Goal: Information Seeking & Learning: Learn about a topic

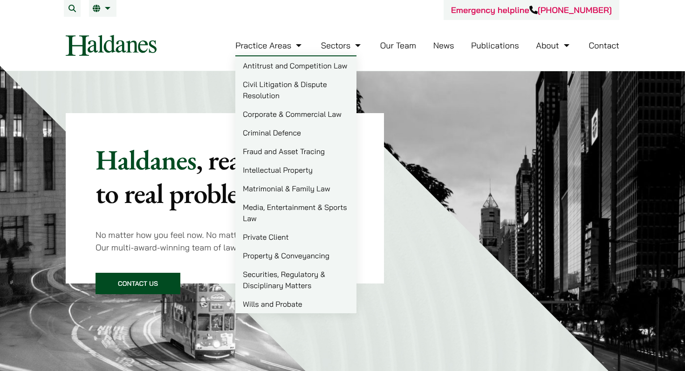
click at [274, 133] on link "Criminal Defence" at bounding box center [295, 132] width 121 height 19
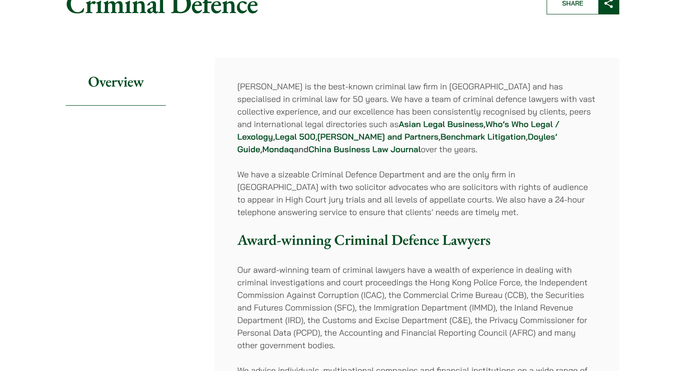
scroll to position [114, 0]
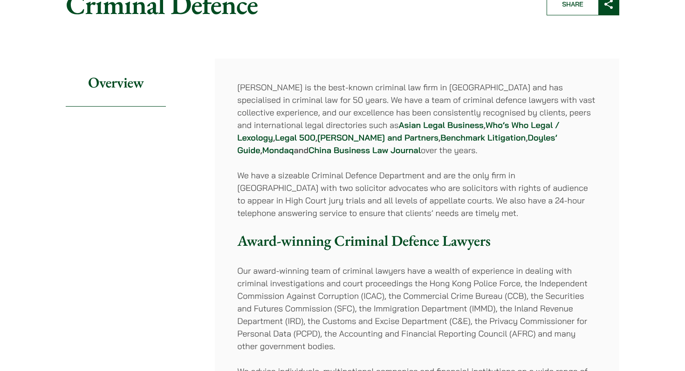
drag, startPoint x: 238, startPoint y: 92, endPoint x: 347, endPoint y: 181, distance: 141.1
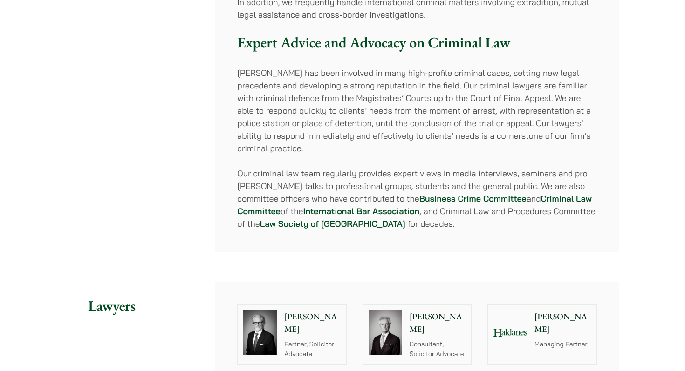
scroll to position [1052, 0]
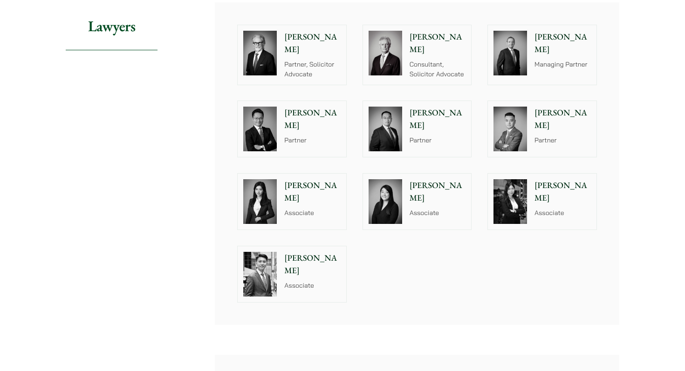
click at [309, 179] on p "Florence Yan" at bounding box center [312, 191] width 56 height 25
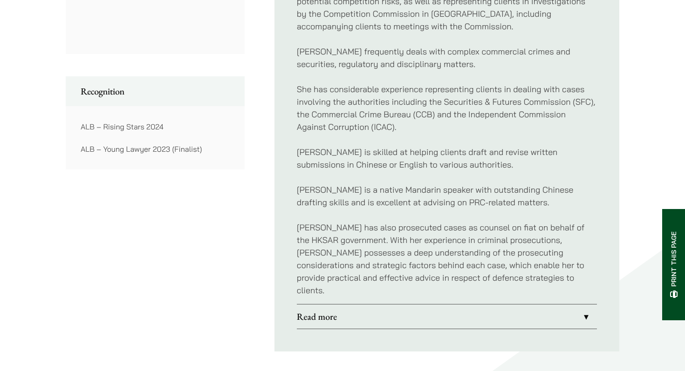
scroll to position [662, 0]
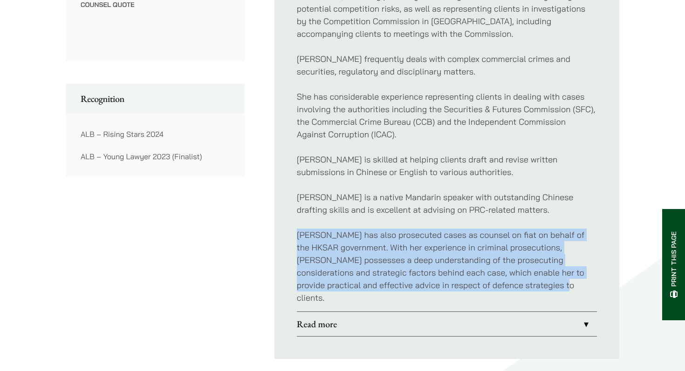
drag, startPoint x: 293, startPoint y: 234, endPoint x: 472, endPoint y: 298, distance: 190.0
click at [472, 298] on ul "Profile Florence is a criminal defence lawyer who regularly appears in all leve…" at bounding box center [446, 27] width 345 height 663
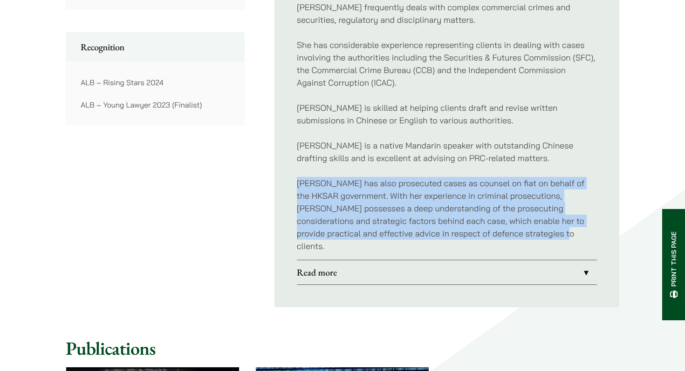
scroll to position [723, 0]
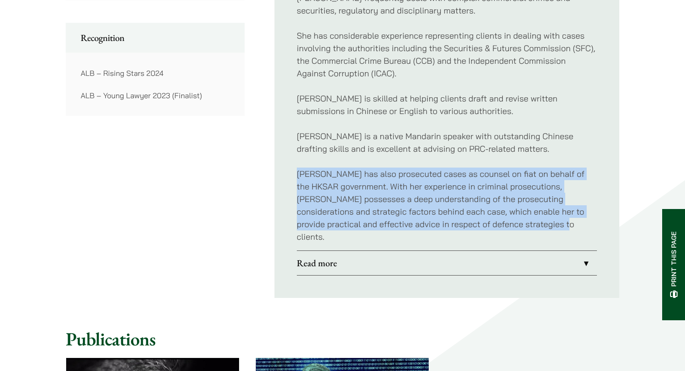
click at [373, 171] on p "Florence has also prosecuted cases as counsel on fiat on behalf of the HKSAR go…" at bounding box center [447, 205] width 300 height 75
drag, startPoint x: 334, startPoint y: 174, endPoint x: 474, endPoint y: 224, distance: 148.8
click at [474, 224] on p "Florence has also prosecuted cases as counsel on fiat on behalf of the HKSAR go…" at bounding box center [447, 205] width 300 height 75
drag, startPoint x: 474, startPoint y: 224, endPoint x: 296, endPoint y: 172, distance: 185.5
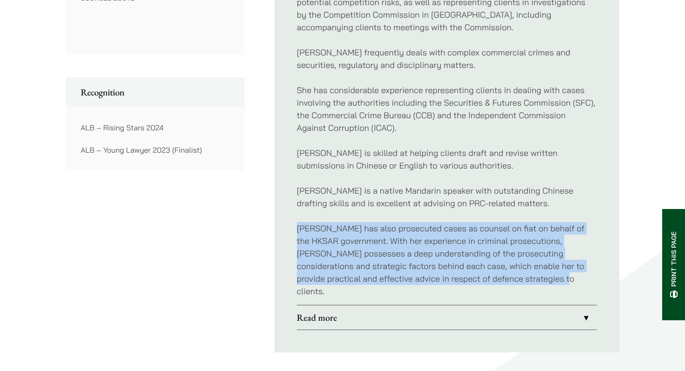
scroll to position [677, 0]
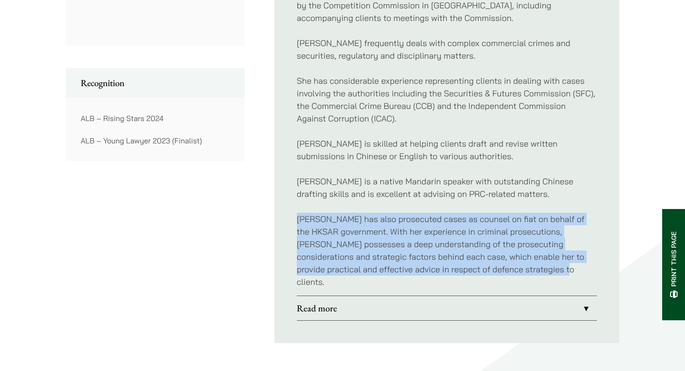
click at [320, 232] on p "Florence has also prosecuted cases as counsel on fiat on behalf of the HKSAR go…" at bounding box center [447, 250] width 300 height 75
drag, startPoint x: 286, startPoint y: 222, endPoint x: 459, endPoint y: 287, distance: 184.4
click at [459, 287] on ul "Profile Florence is a criminal defence lawyer who regularly appears in all leve…" at bounding box center [446, 11] width 345 height 663
click at [434, 303] on link "Read more" at bounding box center [447, 308] width 300 height 24
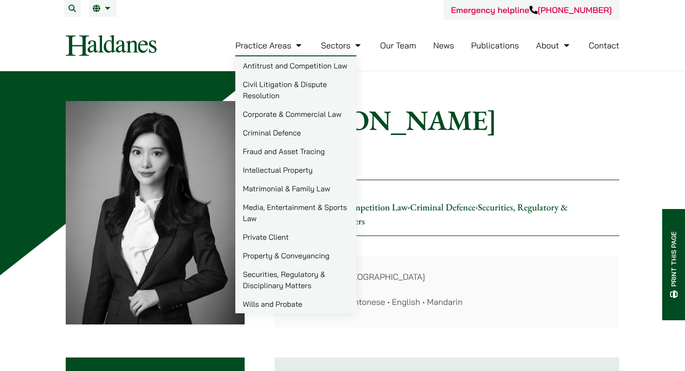
click at [278, 184] on link "Matrimonial & Family Law" at bounding box center [295, 188] width 121 height 19
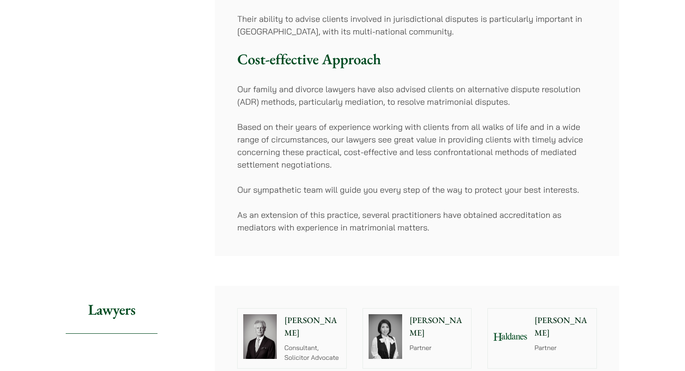
scroll to position [716, 0]
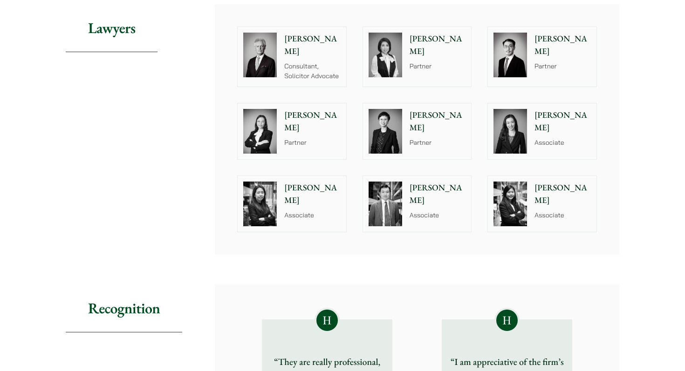
click at [544, 143] on div "Shirley Chan Associate" at bounding box center [565, 131] width 64 height 56
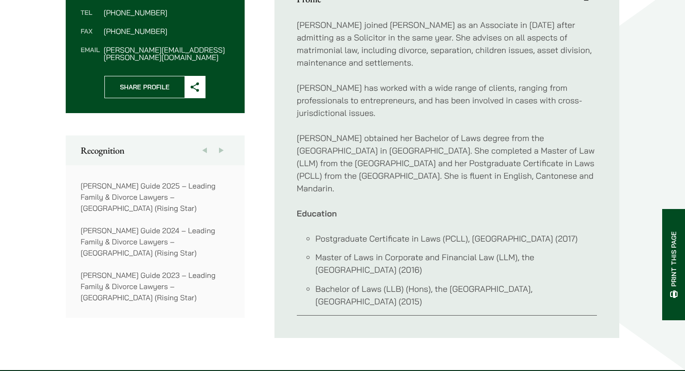
scroll to position [384, 0]
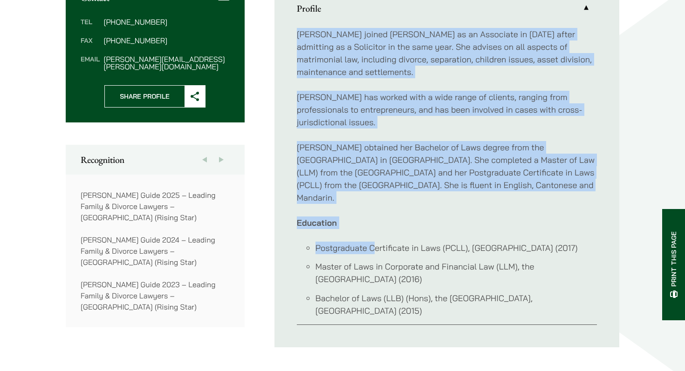
drag, startPoint x: 293, startPoint y: 33, endPoint x: 374, endPoint y: 223, distance: 206.4
click at [374, 223] on ul "Profile Shirley joined Haldanes as an Associate in 2020 after admitting as a So…" at bounding box center [446, 160] width 345 height 374
click at [367, 186] on div "Shirley joined Haldanes as an Associate in 2020 after admitting as a Solicitor …" at bounding box center [447, 173] width 300 height 304
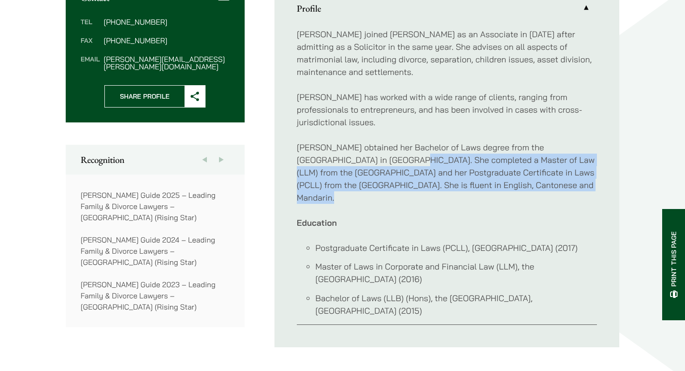
drag, startPoint x: 346, startPoint y: 148, endPoint x: 507, endPoint y: 185, distance: 165.3
click at [507, 185] on div "Shirley joined Haldanes as an Associate in 2020 after admitting as a Solicitor …" at bounding box center [447, 173] width 300 height 304
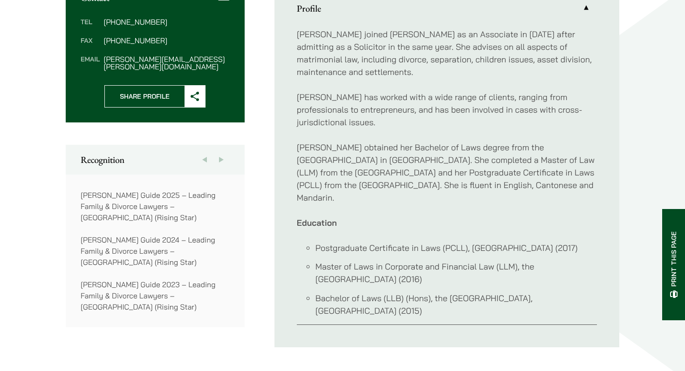
click at [381, 217] on p "Education" at bounding box center [447, 223] width 300 height 13
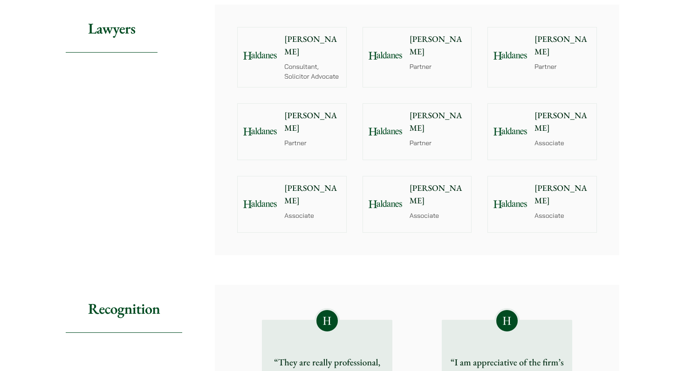
scroll to position [716, 0]
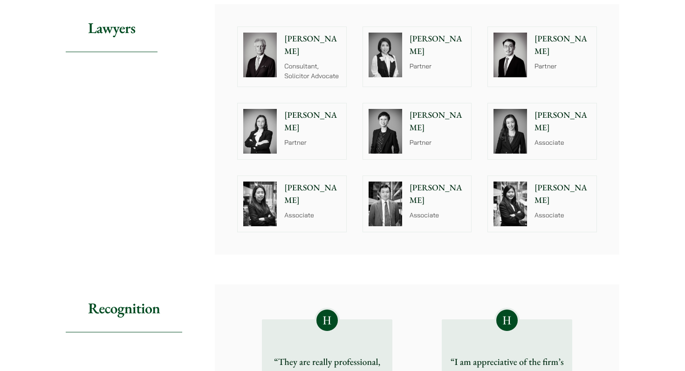
click at [421, 193] on div "[PERSON_NAME] Associate" at bounding box center [440, 204] width 64 height 56
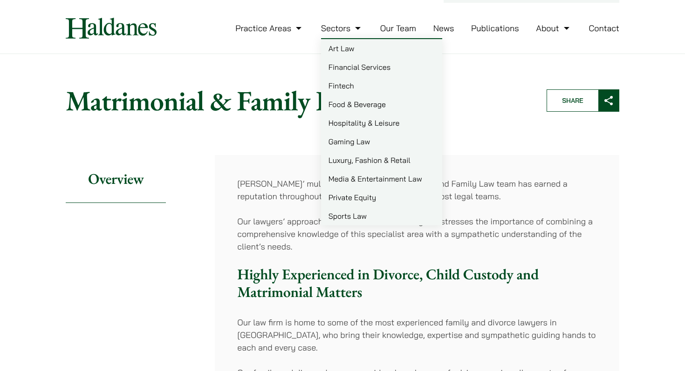
scroll to position [7, 0]
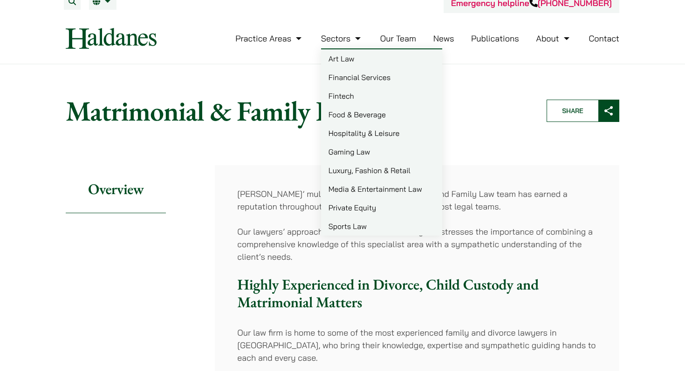
click at [337, 55] on link "Art Law" at bounding box center [381, 58] width 121 height 19
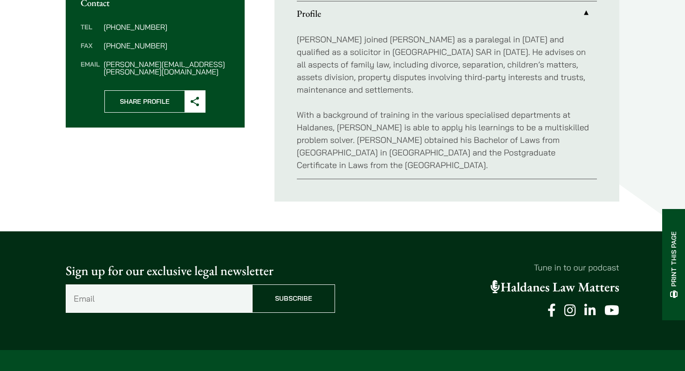
scroll to position [378, 0]
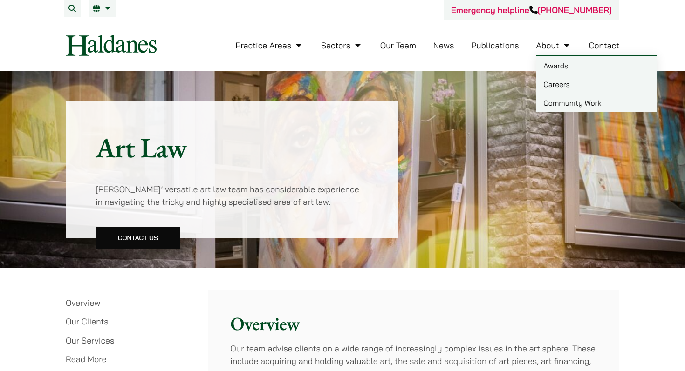
click at [557, 81] on link "Careers" at bounding box center [596, 84] width 121 height 19
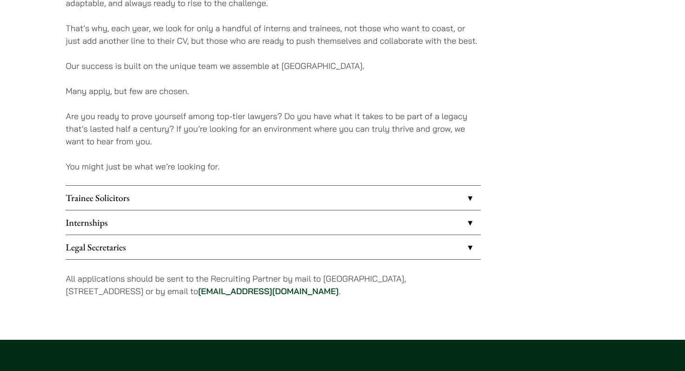
scroll to position [702, 0]
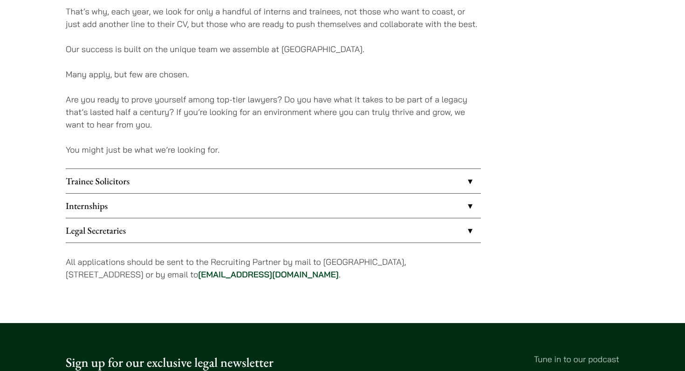
click at [127, 182] on link "Trainee Solicitors" at bounding box center [273, 181] width 415 height 24
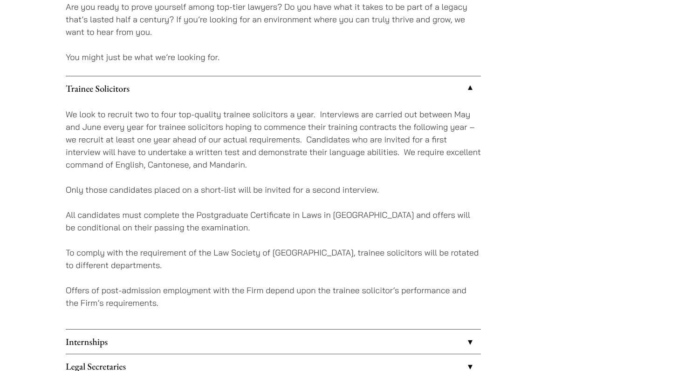
scroll to position [803, 0]
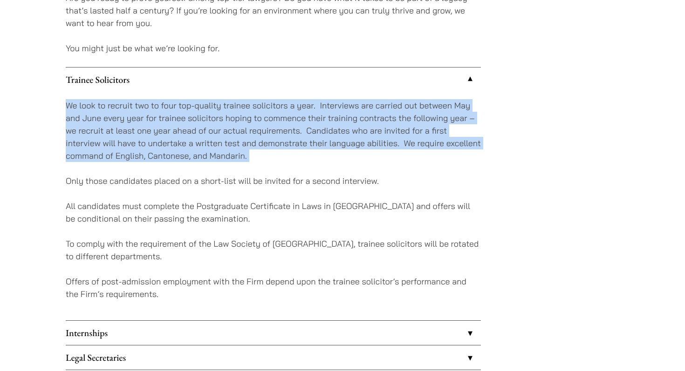
drag, startPoint x: 60, startPoint y: 104, endPoint x: 254, endPoint y: 164, distance: 203.2
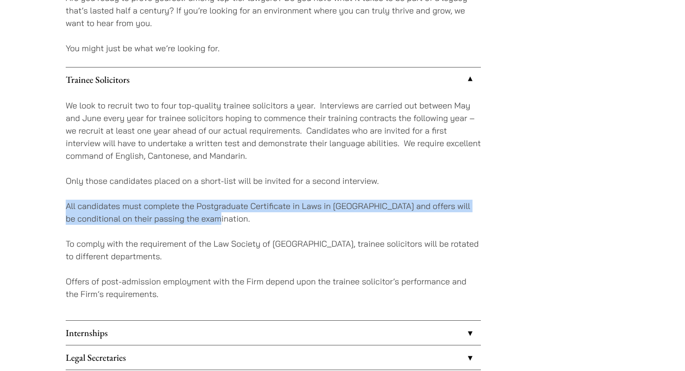
drag, startPoint x: 64, startPoint y: 209, endPoint x: 298, endPoint y: 225, distance: 234.5
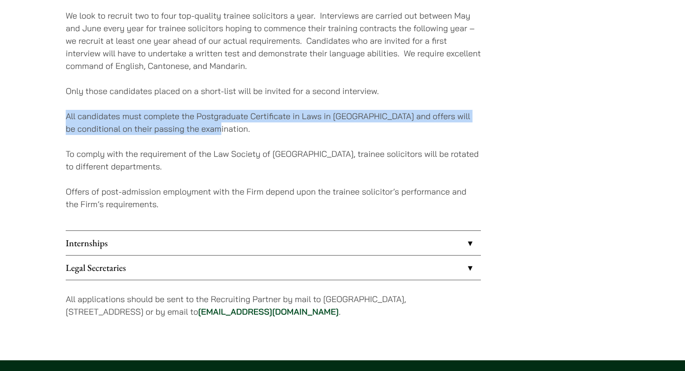
scroll to position [894, 0]
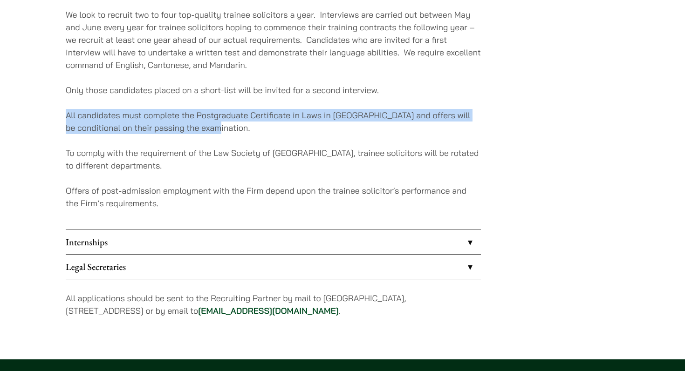
click at [171, 240] on link "Internships" at bounding box center [273, 242] width 415 height 24
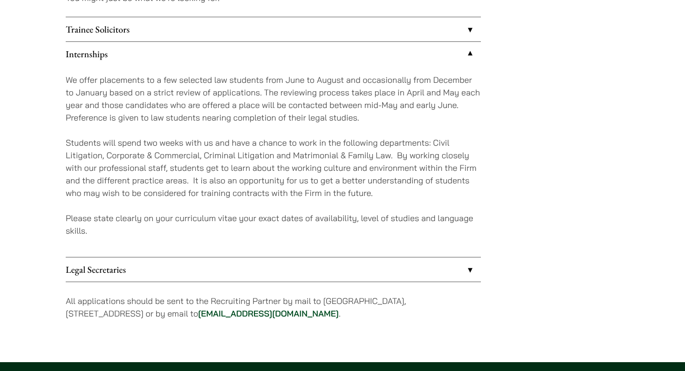
scroll to position [832, 0]
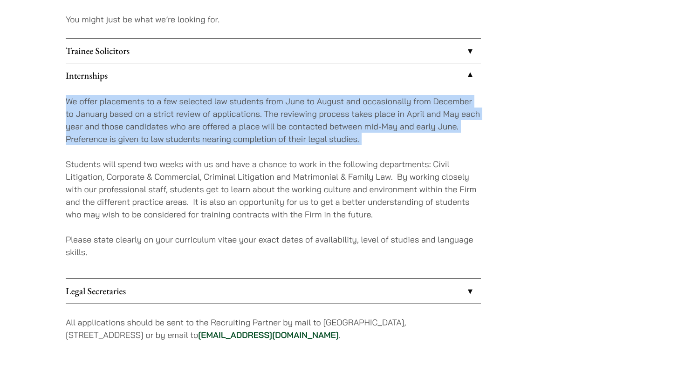
drag, startPoint x: 67, startPoint y: 105, endPoint x: 348, endPoint y: 153, distance: 285.6
click at [348, 153] on div "We offer placements to a few selected law students from June to August and occa…" at bounding box center [273, 183] width 415 height 191
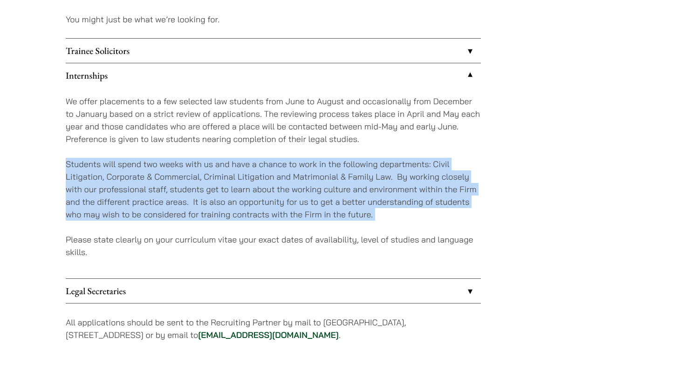
drag, startPoint x: 62, startPoint y: 165, endPoint x: 330, endPoint y: 226, distance: 274.7
click at [360, 223] on div "We offer placements to a few selected law students from June to August and occa…" at bounding box center [273, 183] width 415 height 191
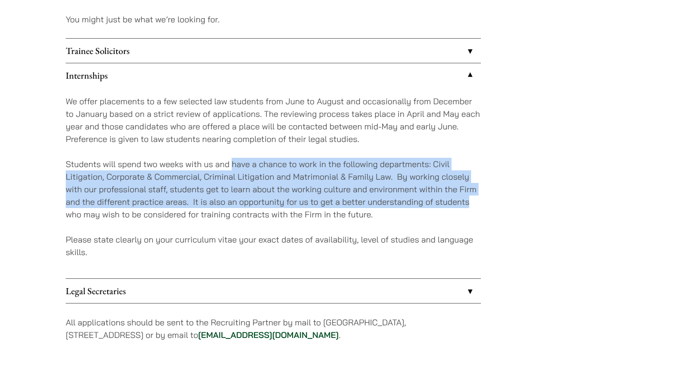
drag, startPoint x: 232, startPoint y: 164, endPoint x: 472, endPoint y: 205, distance: 243.3
click at [472, 205] on p "Students will spend two weeks with us and have a chance to work in the followin…" at bounding box center [273, 189] width 415 height 63
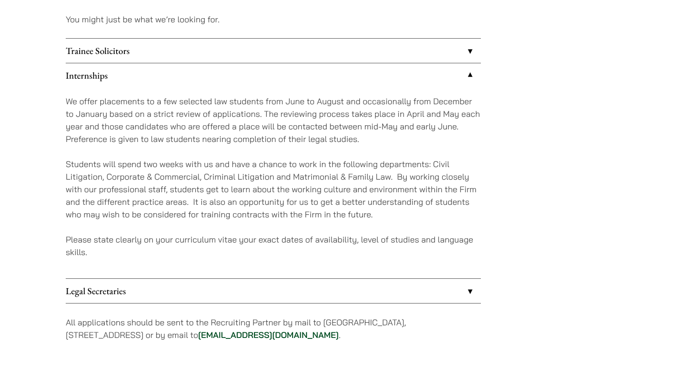
click at [378, 212] on p "Students will spend two weeks with us and have a chance to work in the followin…" at bounding box center [273, 189] width 415 height 63
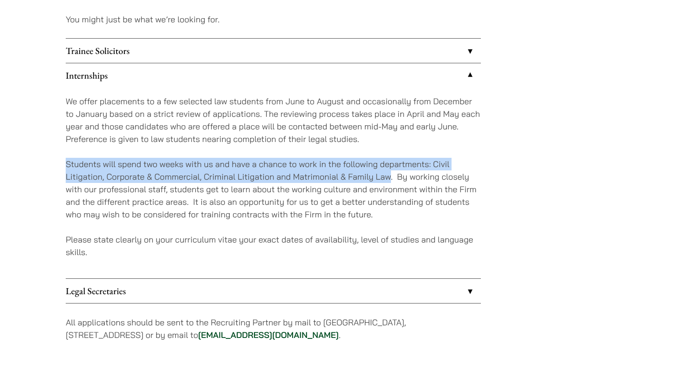
drag, startPoint x: 390, startPoint y: 178, endPoint x: 46, endPoint y: 151, distance: 345.3
click at [74, 171] on p "Students will spend two weeks with us and have a chance to work in the followin…" at bounding box center [273, 189] width 415 height 63
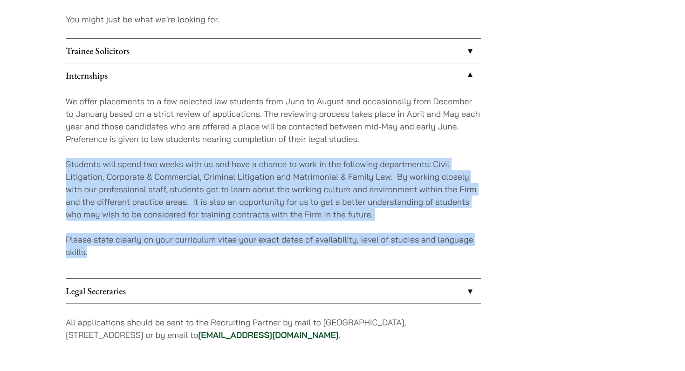
drag, startPoint x: 106, startPoint y: 251, endPoint x: 28, endPoint y: 167, distance: 114.1
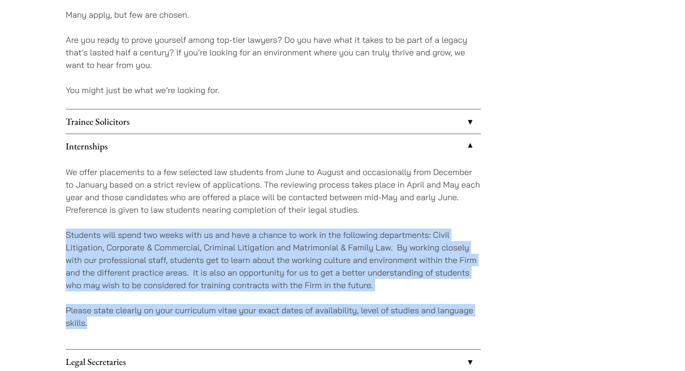
scroll to position [747, 0]
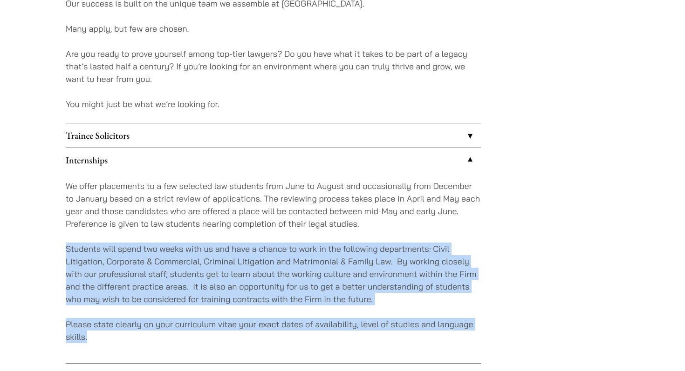
click at [104, 144] on link "Trainee Solicitors" at bounding box center [273, 135] width 415 height 24
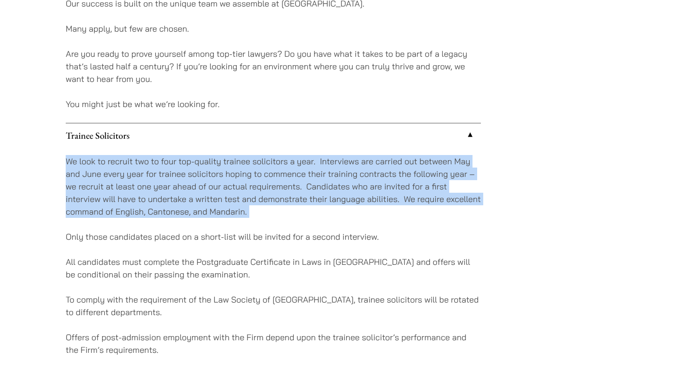
drag, startPoint x: 65, startPoint y: 165, endPoint x: 263, endPoint y: 223, distance: 205.8
click at [263, 223] on div "We look to recruit two to four top-quality trainee solicitors a year. Interview…" at bounding box center [273, 262] width 415 height 229
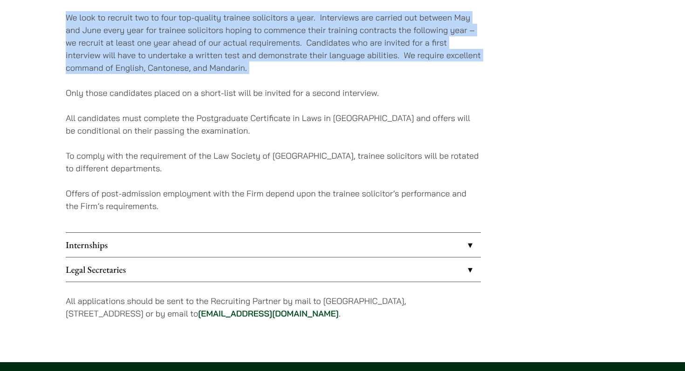
scroll to position [899, 0]
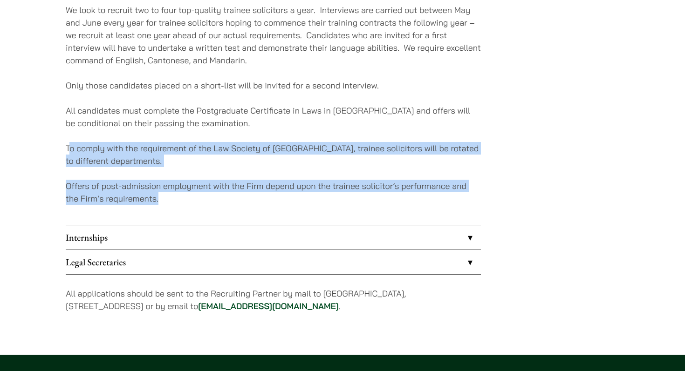
drag, startPoint x: 68, startPoint y: 150, endPoint x: 197, endPoint y: 200, distance: 139.0
click at [197, 200] on div "We look to recruit two to four top-quality trainee solicitors a year. Interview…" at bounding box center [273, 110] width 415 height 229
click at [180, 200] on p "Offers of post-admission employment with the Firm depend upon the trainee solic…" at bounding box center [273, 192] width 415 height 25
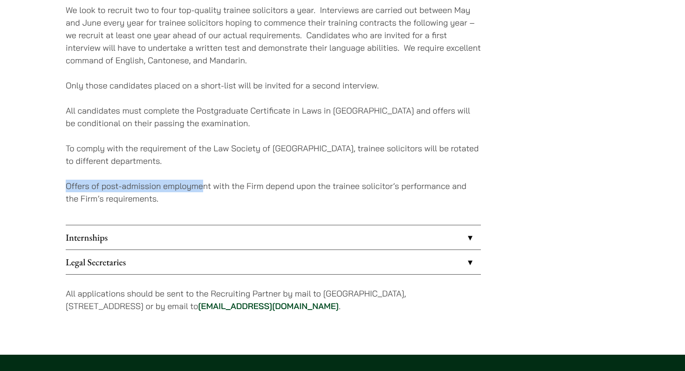
drag, startPoint x: 63, startPoint y: 185, endPoint x: 200, endPoint y: 203, distance: 137.6
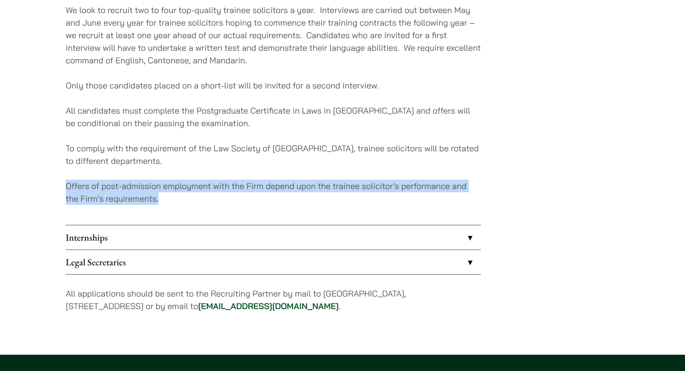
click at [215, 264] on link "Legal Secretaries" at bounding box center [273, 262] width 415 height 24
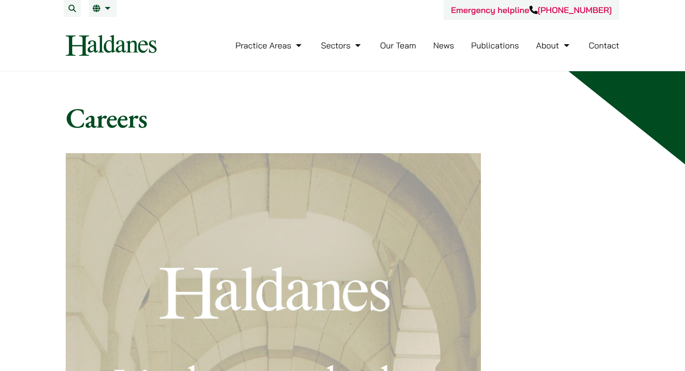
click at [395, 50] on link "Our Team" at bounding box center [398, 45] width 36 height 11
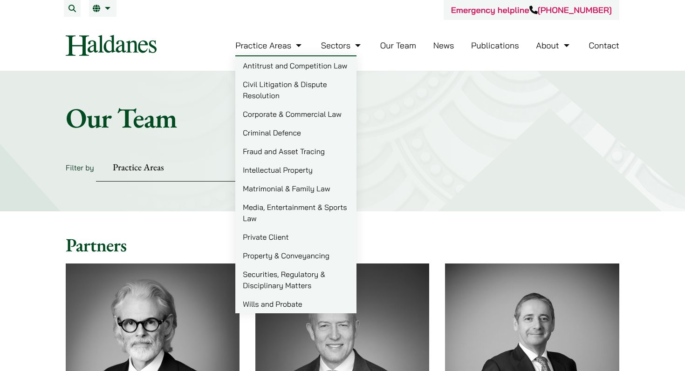
click at [275, 206] on link "Media, Entertainment & Sports Law" at bounding box center [295, 213] width 121 height 30
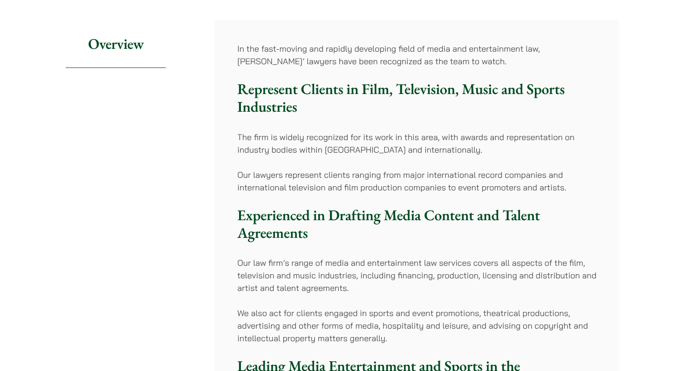
scroll to position [152, 0]
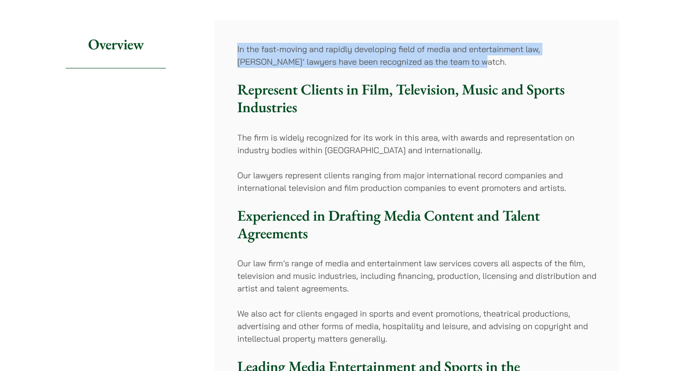
drag, startPoint x: 238, startPoint y: 49, endPoint x: 454, endPoint y: 66, distance: 216.9
click at [454, 66] on p "In the fast-moving and rapidly developing field of media and entertainment law,…" at bounding box center [417, 55] width 360 height 25
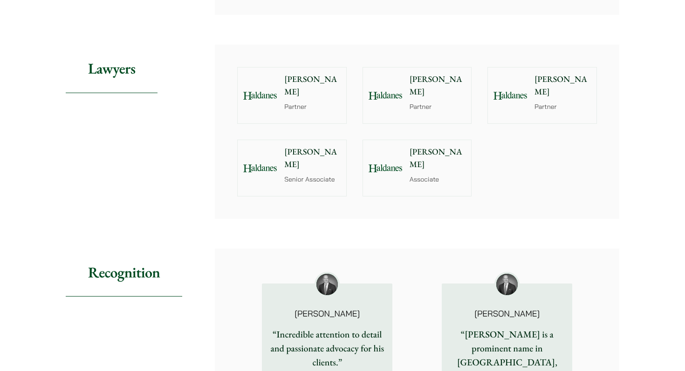
scroll to position [808, 0]
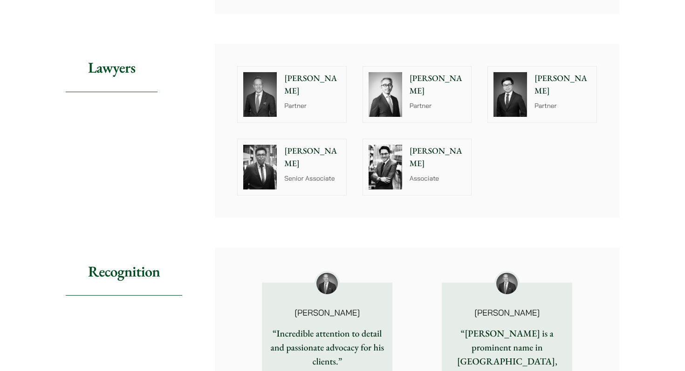
click at [417, 174] on p "Associate" at bounding box center [438, 179] width 56 height 10
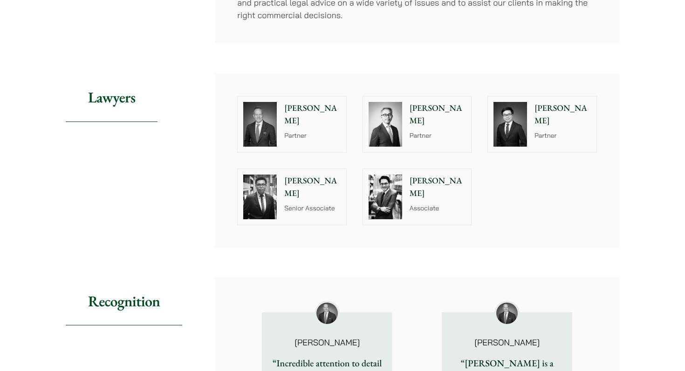
scroll to position [776, 0]
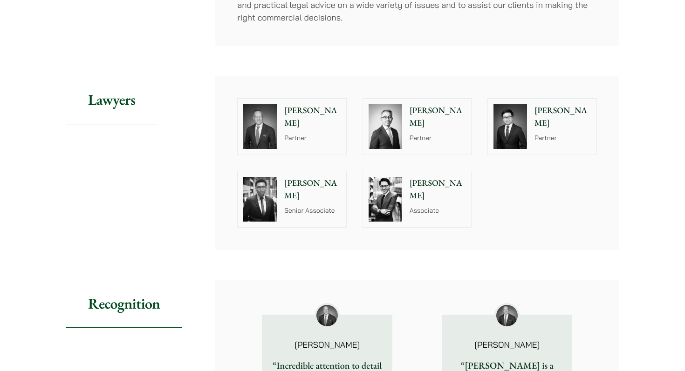
click at [294, 179] on div "Ben Chan Senior Associate" at bounding box center [314, 199] width 64 height 56
click at [554, 104] on p "[PERSON_NAME]" at bounding box center [562, 116] width 56 height 25
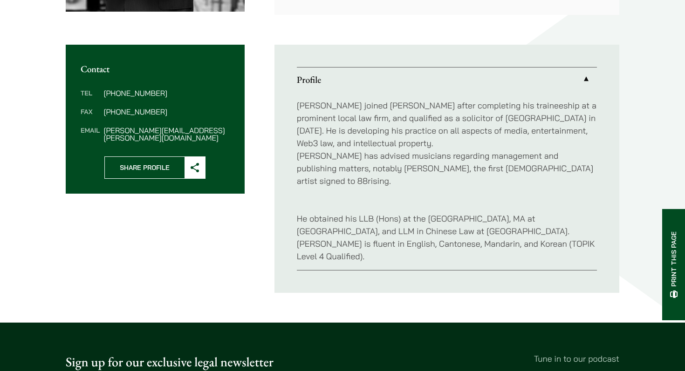
scroll to position [321, 0]
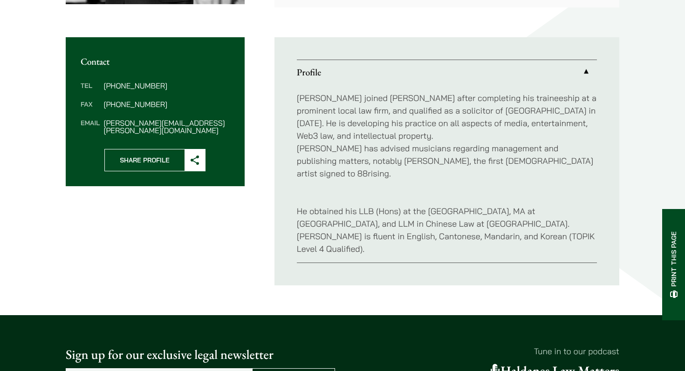
drag, startPoint x: 294, startPoint y: 97, endPoint x: 344, endPoint y: 239, distance: 150.3
click at [344, 239] on ul "Profile [PERSON_NAME] joined [PERSON_NAME] after completing his traineeship at …" at bounding box center [446, 161] width 345 height 248
click at [320, 252] on ul "Profile [PERSON_NAME] joined [PERSON_NAME] after completing his traineeship at …" at bounding box center [446, 161] width 345 height 248
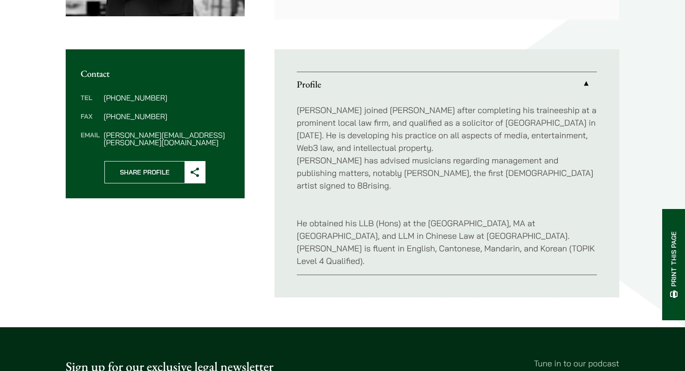
scroll to position [309, 0]
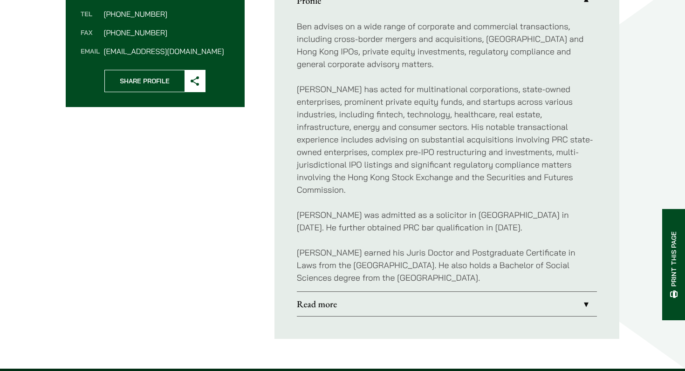
scroll to position [394, 0]
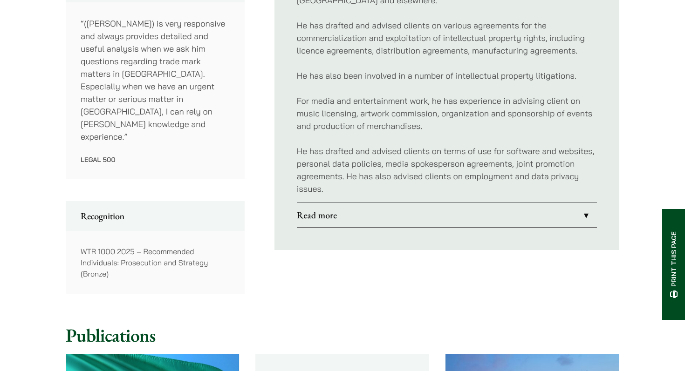
scroll to position [559, 0]
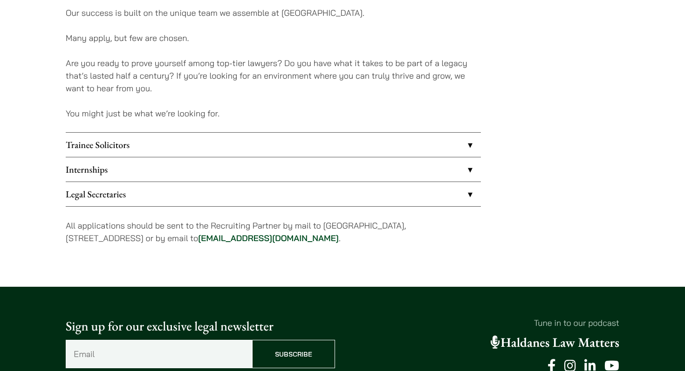
scroll to position [735, 0]
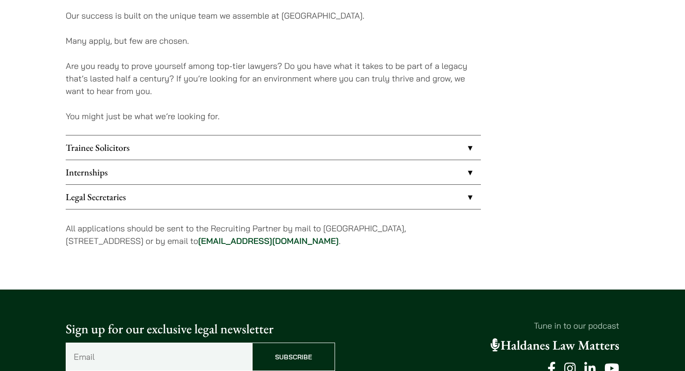
click at [119, 149] on link "Trainee Solicitors" at bounding box center [273, 148] width 415 height 24
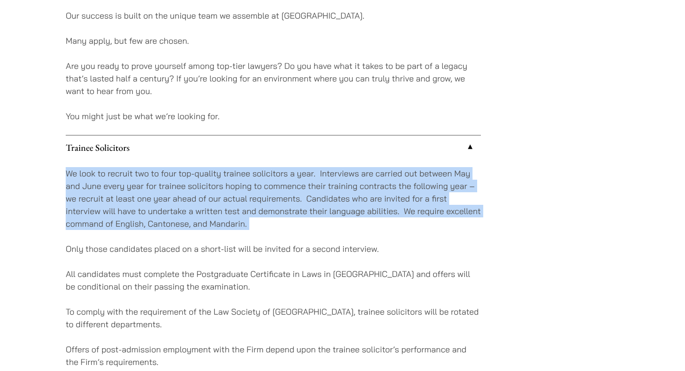
drag, startPoint x: 74, startPoint y: 176, endPoint x: 304, endPoint y: 242, distance: 239.6
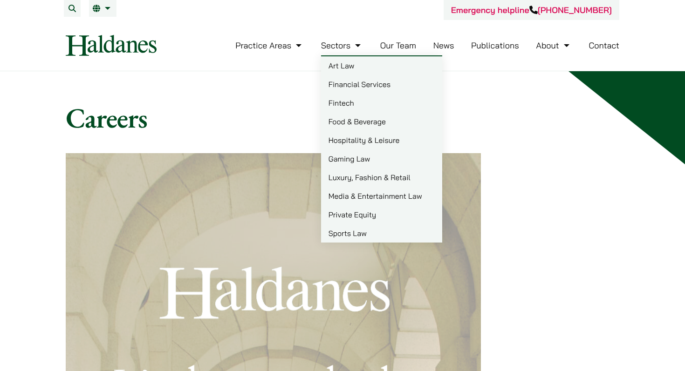
click at [341, 178] on link "Luxury, Fashion & Retail" at bounding box center [381, 177] width 121 height 19
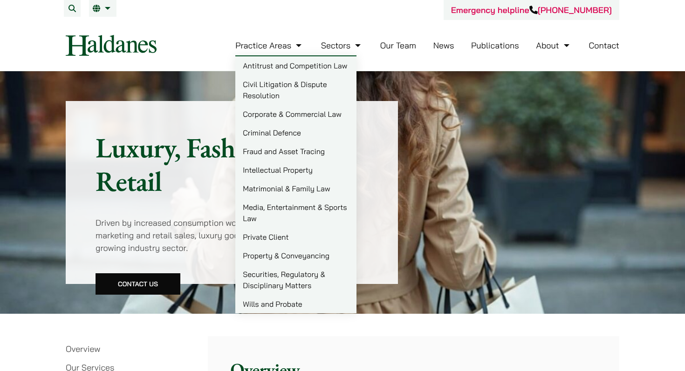
click at [274, 135] on link "Criminal Defence" at bounding box center [295, 132] width 121 height 19
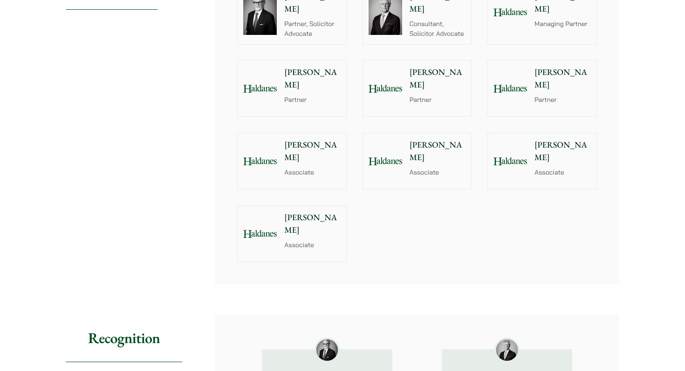
scroll to position [1093, 0]
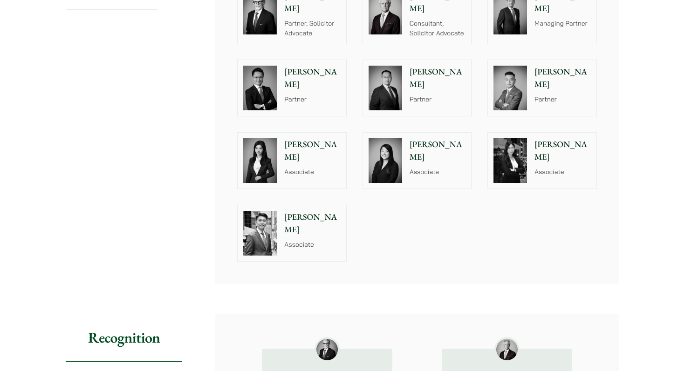
click at [317, 227] on div "[PERSON_NAME] Associate" at bounding box center [314, 233] width 64 height 56
click at [542, 157] on div "[PERSON_NAME] Associate" at bounding box center [565, 161] width 64 height 56
click at [282, 220] on div "[PERSON_NAME] Associate" at bounding box center [314, 233] width 64 height 56
click at [399, 147] on img at bounding box center [386, 160] width 34 height 45
click at [319, 153] on div "Florence Yan Associate" at bounding box center [314, 161] width 64 height 56
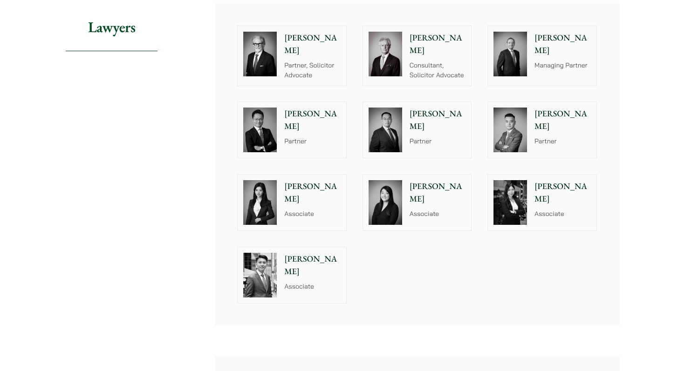
scroll to position [1038, 0]
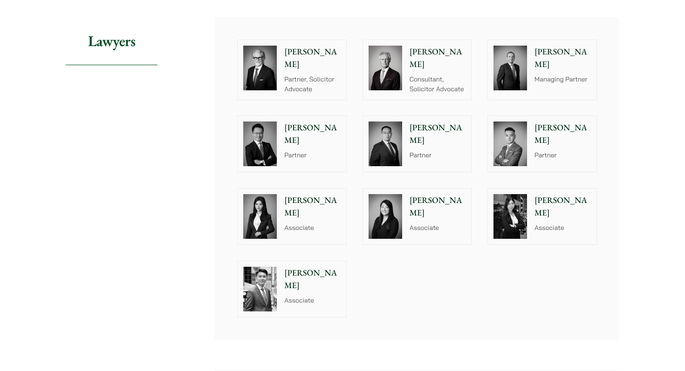
click at [513, 139] on img at bounding box center [510, 144] width 34 height 45
click at [429, 75] on p "Consultant, Solicitor Advocate" at bounding box center [438, 85] width 56 height 20
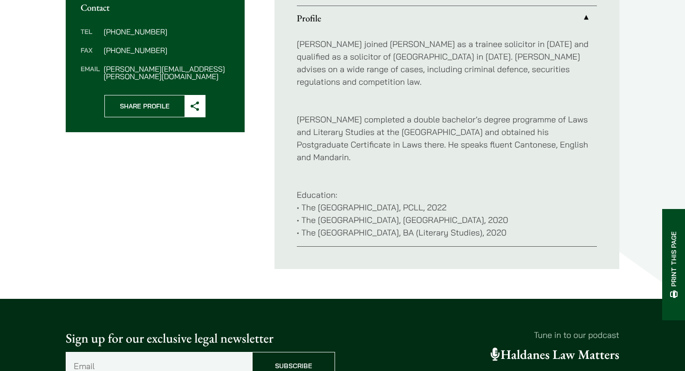
scroll to position [377, 0]
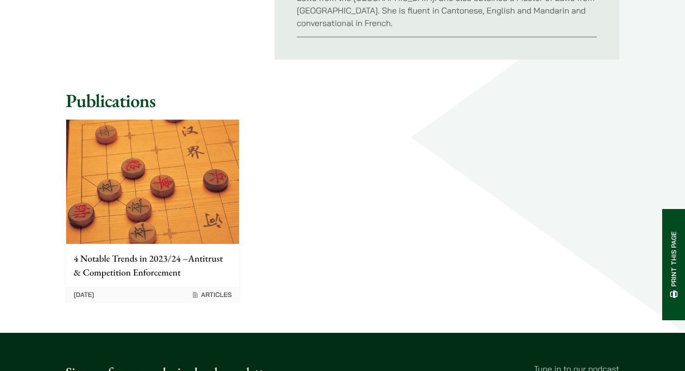
scroll to position [508, 0]
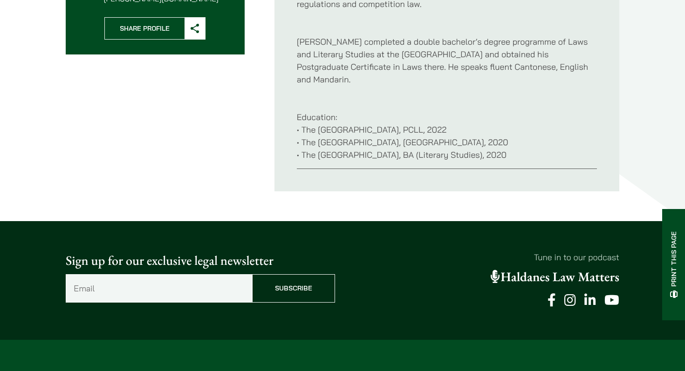
scroll to position [447, 0]
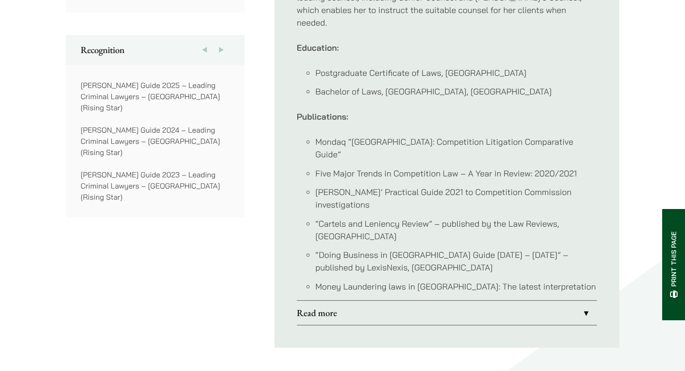
scroll to position [768, 0]
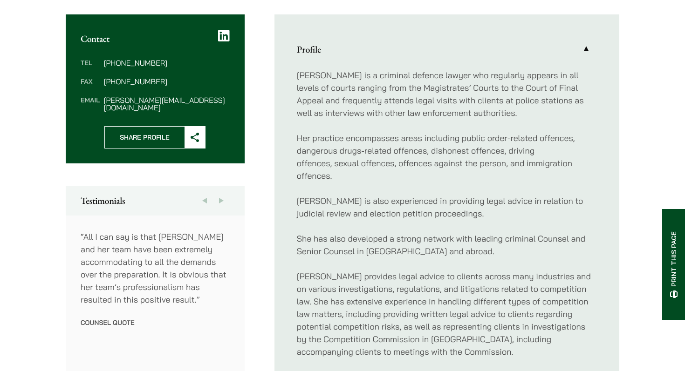
scroll to position [140, 0]
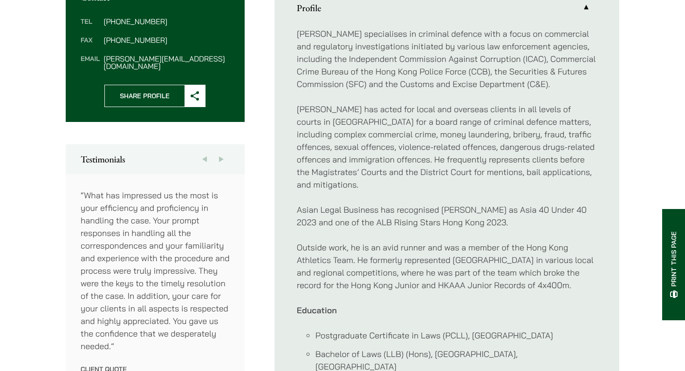
scroll to position [385, 0]
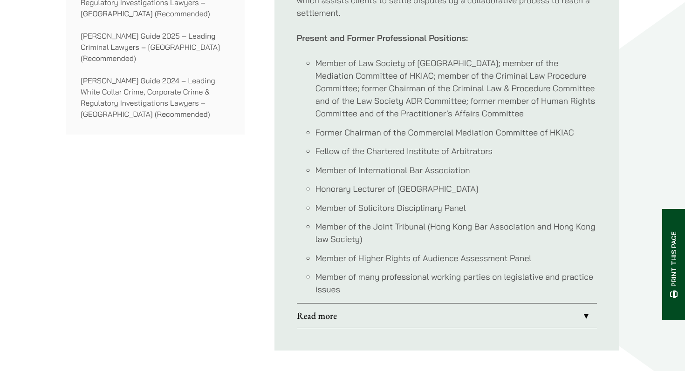
scroll to position [846, 0]
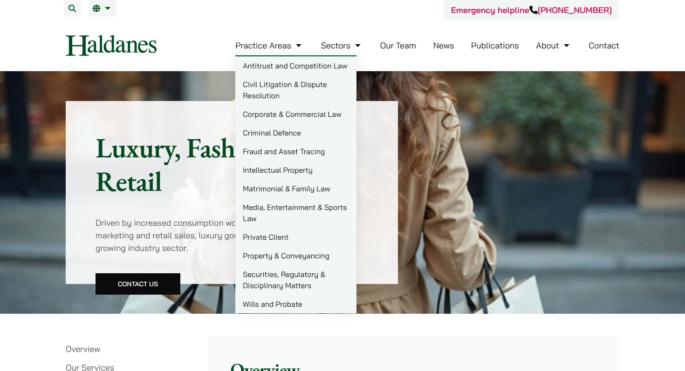
click at [298, 191] on link "Matrimonial & Family Law" at bounding box center [295, 188] width 121 height 19
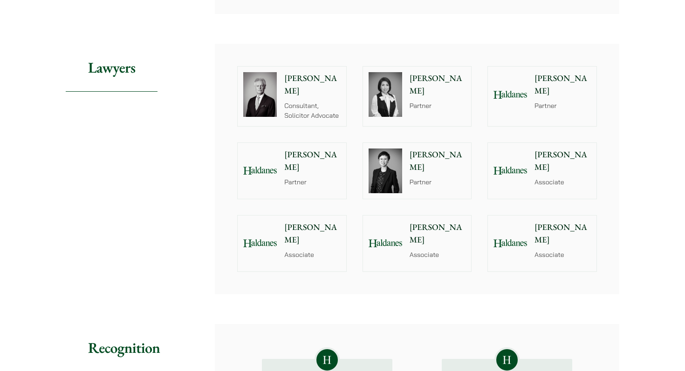
scroll to position [680, 0]
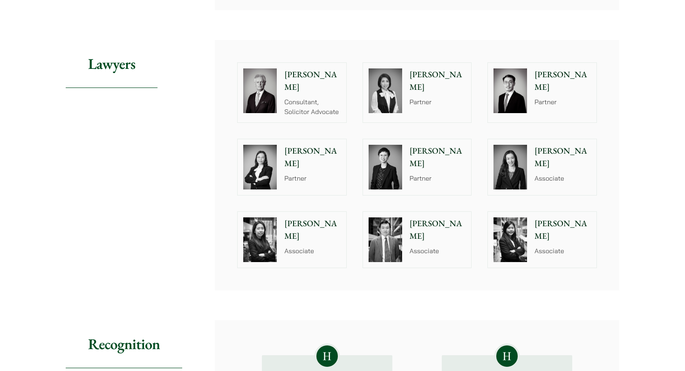
click at [548, 219] on p "Danika Chui" at bounding box center [562, 230] width 56 height 25
click at [432, 241] on div "Ryan Chau Associate" at bounding box center [440, 240] width 64 height 56
click at [280, 236] on div at bounding box center [260, 240] width 45 height 56
click at [524, 166] on img at bounding box center [510, 167] width 34 height 45
click at [276, 146] on img at bounding box center [260, 167] width 34 height 45
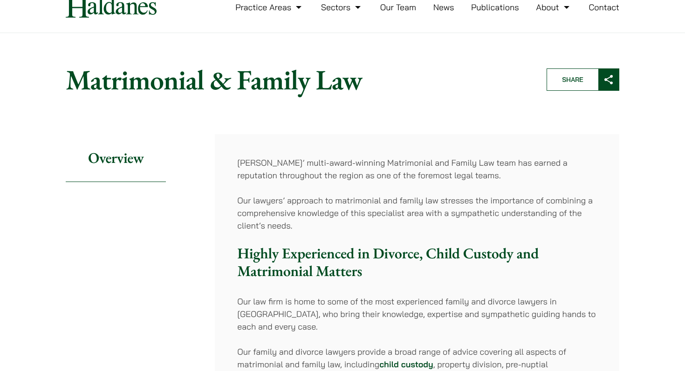
scroll to position [0, 0]
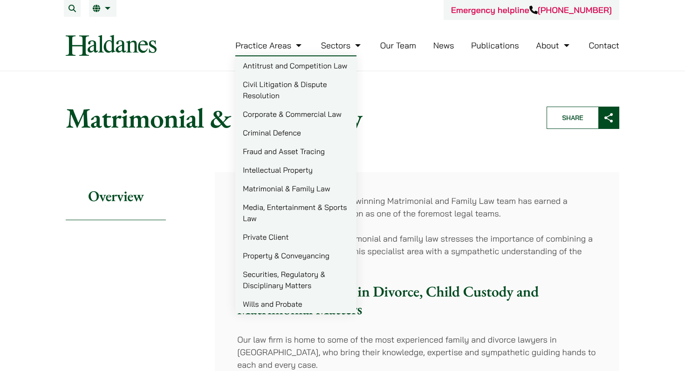
click at [287, 215] on link "Media, Entertainment & Sports Law" at bounding box center [295, 213] width 121 height 30
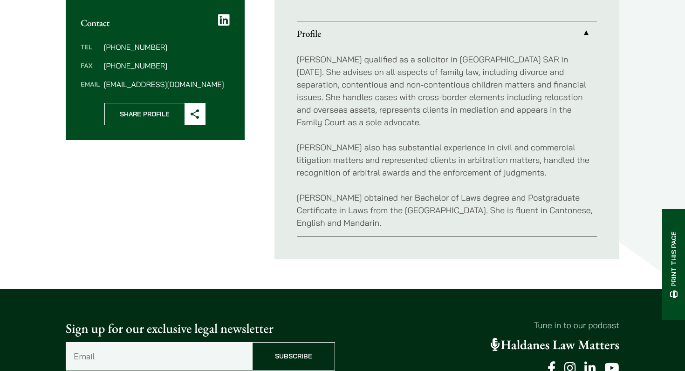
scroll to position [363, 0]
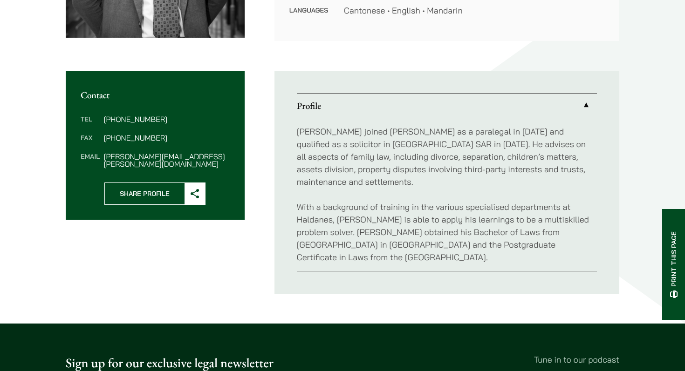
scroll to position [287, 0]
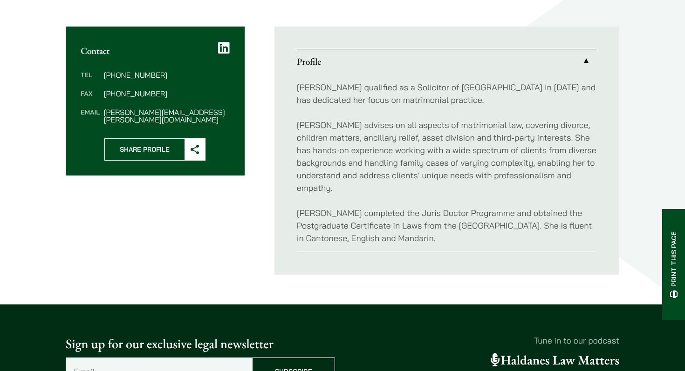
scroll to position [333, 0]
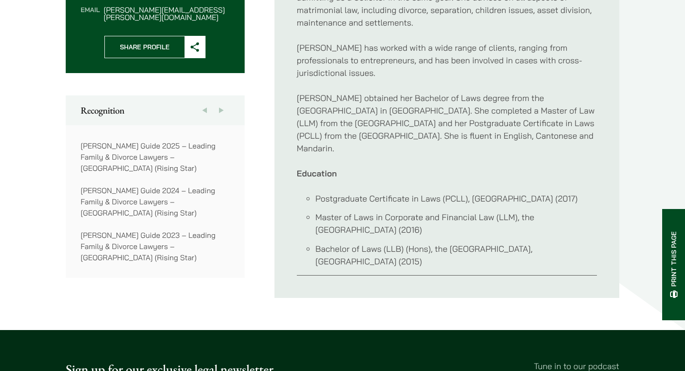
scroll to position [433, 0]
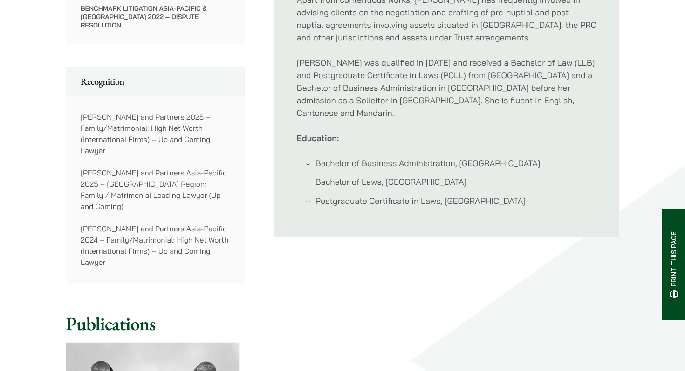
scroll to position [623, 0]
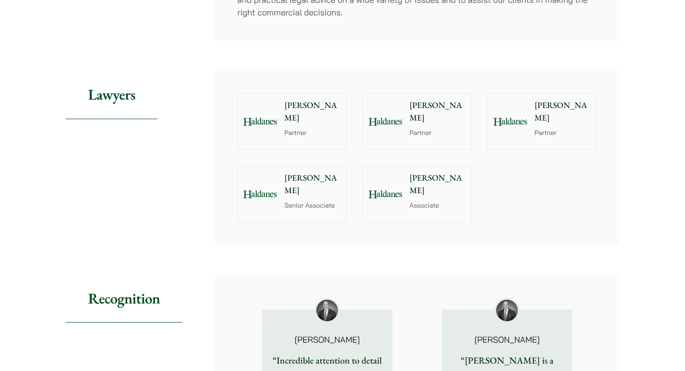
scroll to position [783, 0]
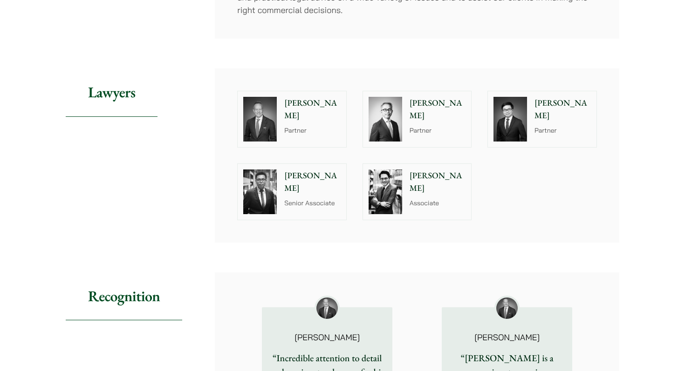
click at [286, 194] on div "Ben Chan Senior Associate" at bounding box center [314, 192] width 64 height 56
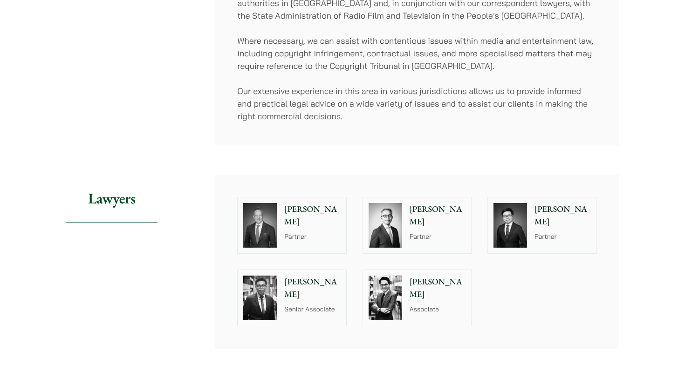
scroll to position [663, 0]
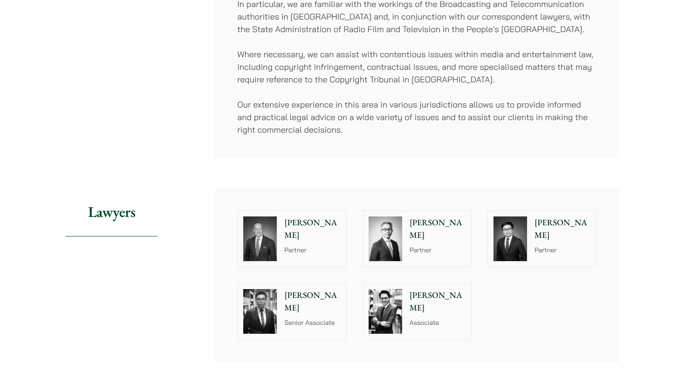
click at [323, 232] on div "John McLellan Partner" at bounding box center [314, 239] width 64 height 56
click at [444, 236] on div "Michael Leow Partner" at bounding box center [440, 239] width 64 height 56
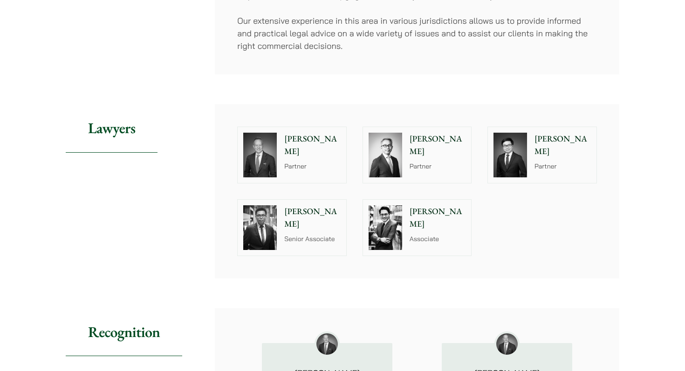
scroll to position [748, 0]
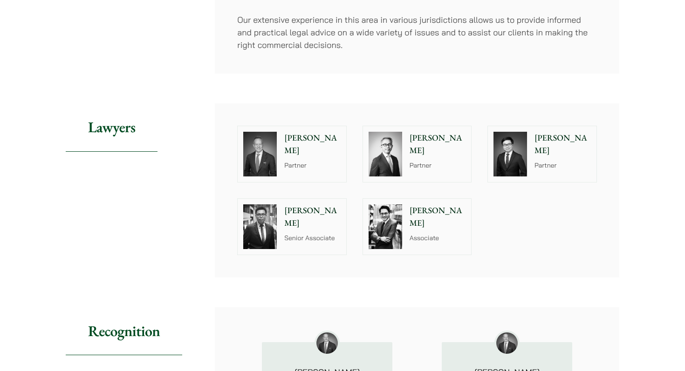
click at [506, 146] on img at bounding box center [510, 154] width 34 height 45
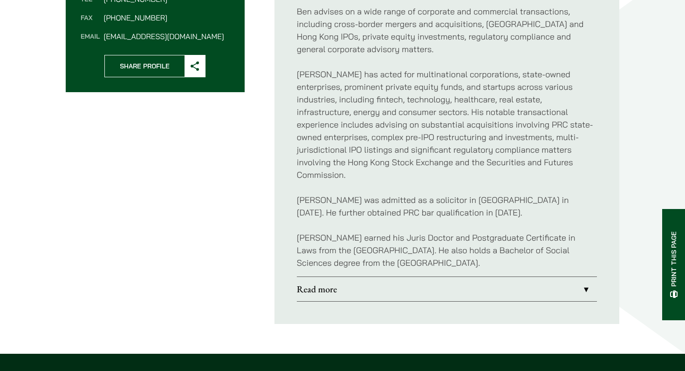
scroll to position [406, 0]
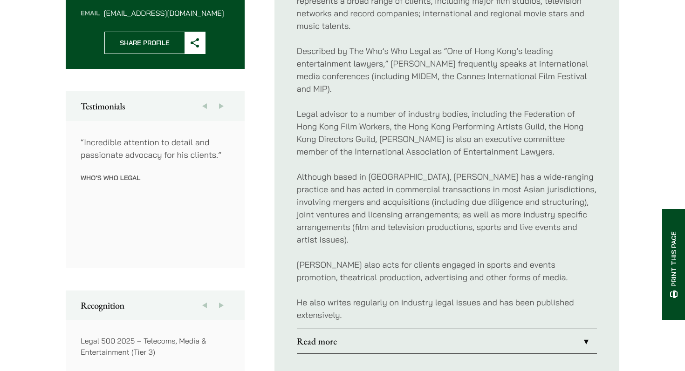
scroll to position [440, 0]
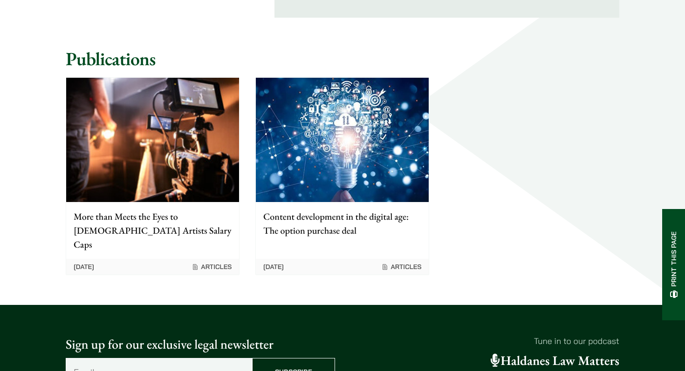
scroll to position [973, 0]
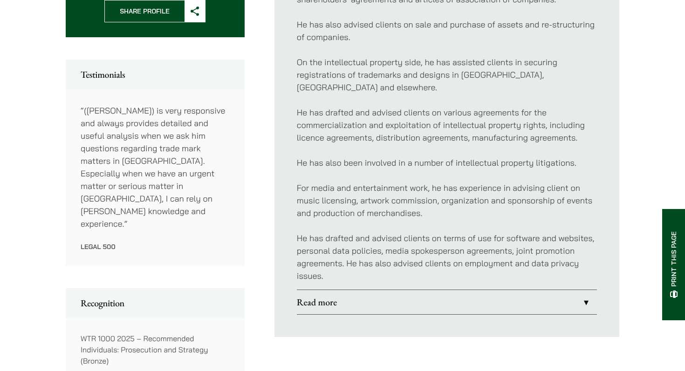
scroll to position [481, 0]
